Goal: Obtain resource: Obtain resource

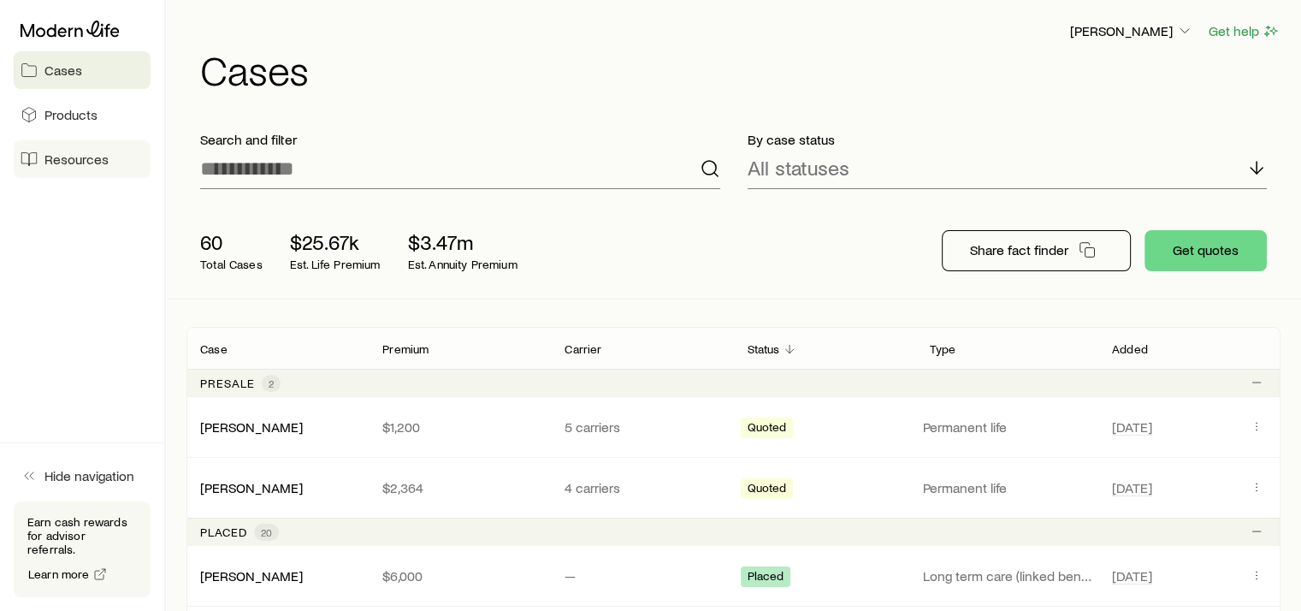
click at [74, 151] on span "Resources" at bounding box center [76, 159] width 64 height 17
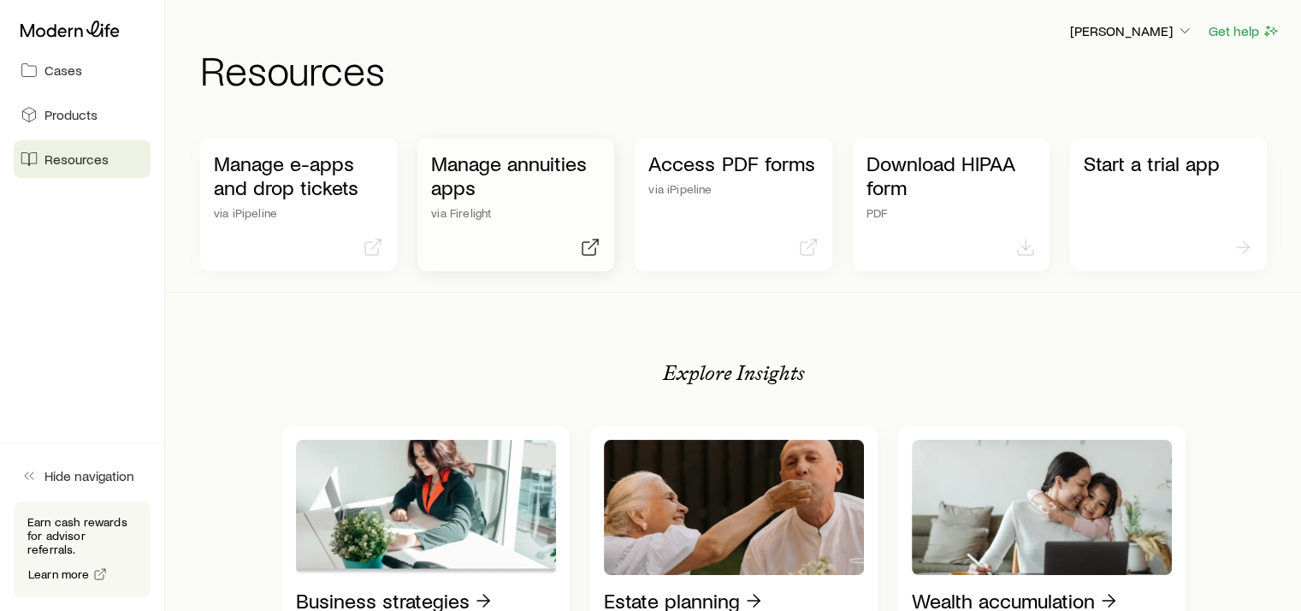
click at [525, 180] on p "Manage annuities apps" at bounding box center [515, 175] width 169 height 48
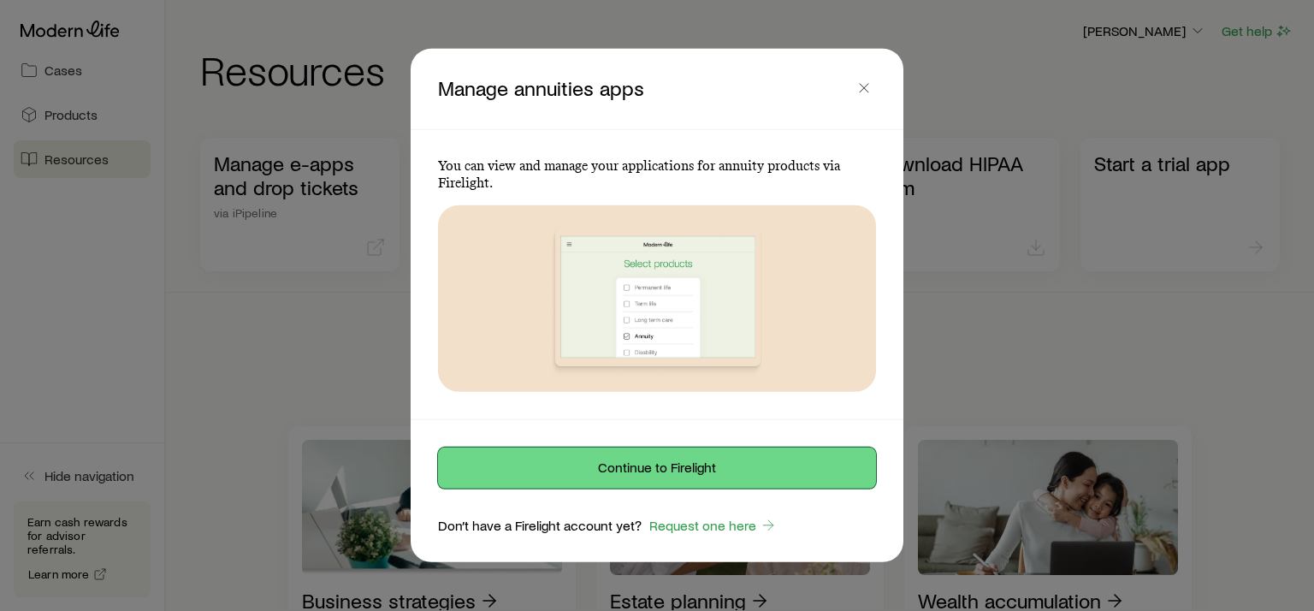
click at [692, 470] on button "Continue to Firelight" at bounding box center [657, 467] width 438 height 41
click at [683, 462] on button "Continue to Firelight" at bounding box center [657, 467] width 438 height 41
click at [637, 473] on button "Continue to Firelight" at bounding box center [657, 467] width 438 height 41
